Goal: Task Accomplishment & Management: Manage account settings

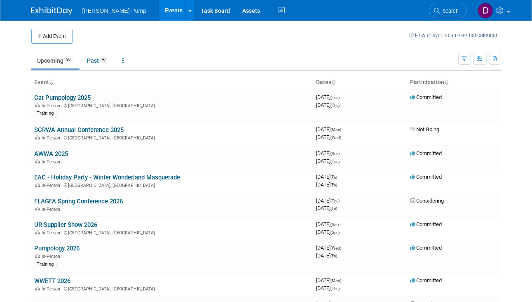
click at [48, 100] on link "Cat Pumpology 2025" at bounding box center [63, 97] width 57 height 7
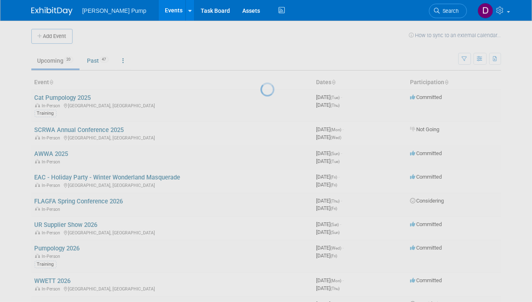
click at [261, 100] on div at bounding box center [267, 151] width 12 height 302
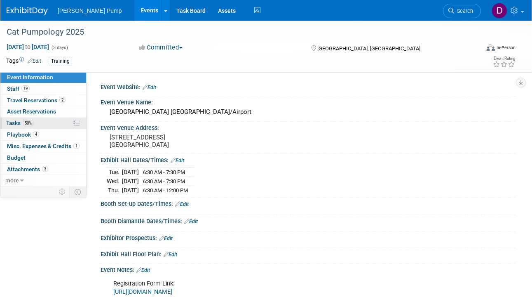
click at [18, 122] on span "Tasks 50%" at bounding box center [20, 123] width 28 height 7
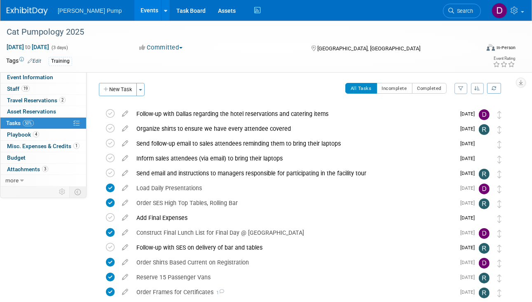
click at [464, 89] on button "button" at bounding box center [461, 88] width 13 height 11
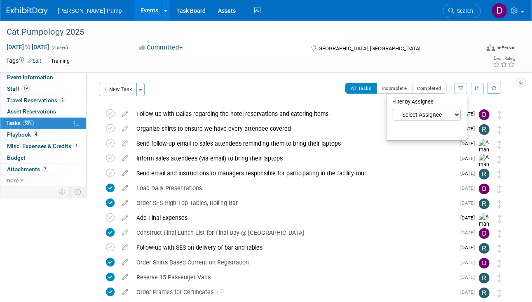
click at [459, 115] on select "-- Select Assignee -- All unassigned tasks Assigned to me Allan Curry Amanda Sm…" at bounding box center [427, 115] width 68 height 12
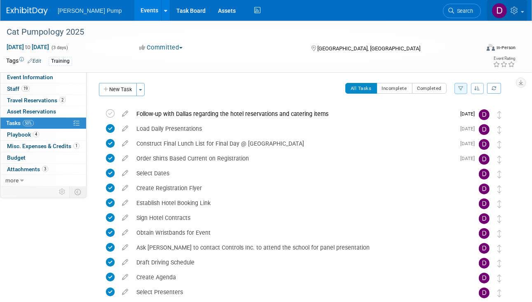
click at [523, 11] on span at bounding box center [522, 12] width 3 height 2
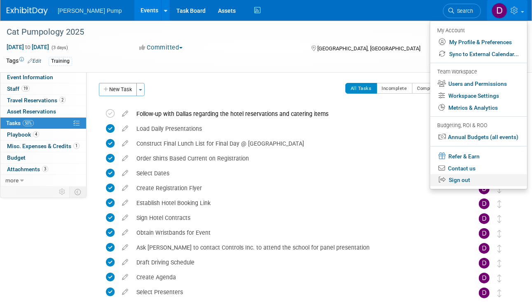
click at [457, 183] on link "Sign out" at bounding box center [479, 180] width 97 height 12
